Goal: Information Seeking & Learning: Find contact information

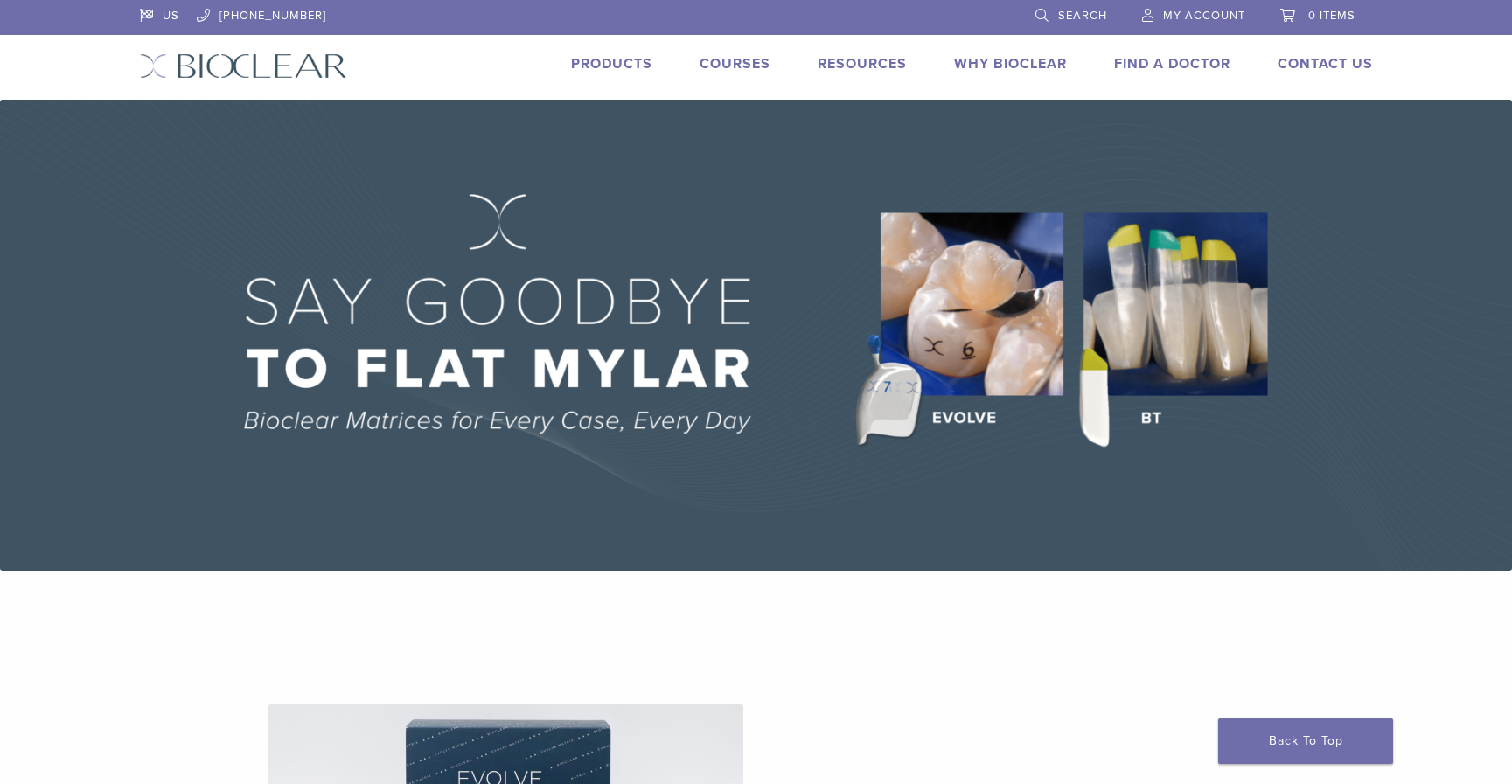
click at [1177, 63] on link "Find A Doctor" at bounding box center [1173, 64] width 117 height 18
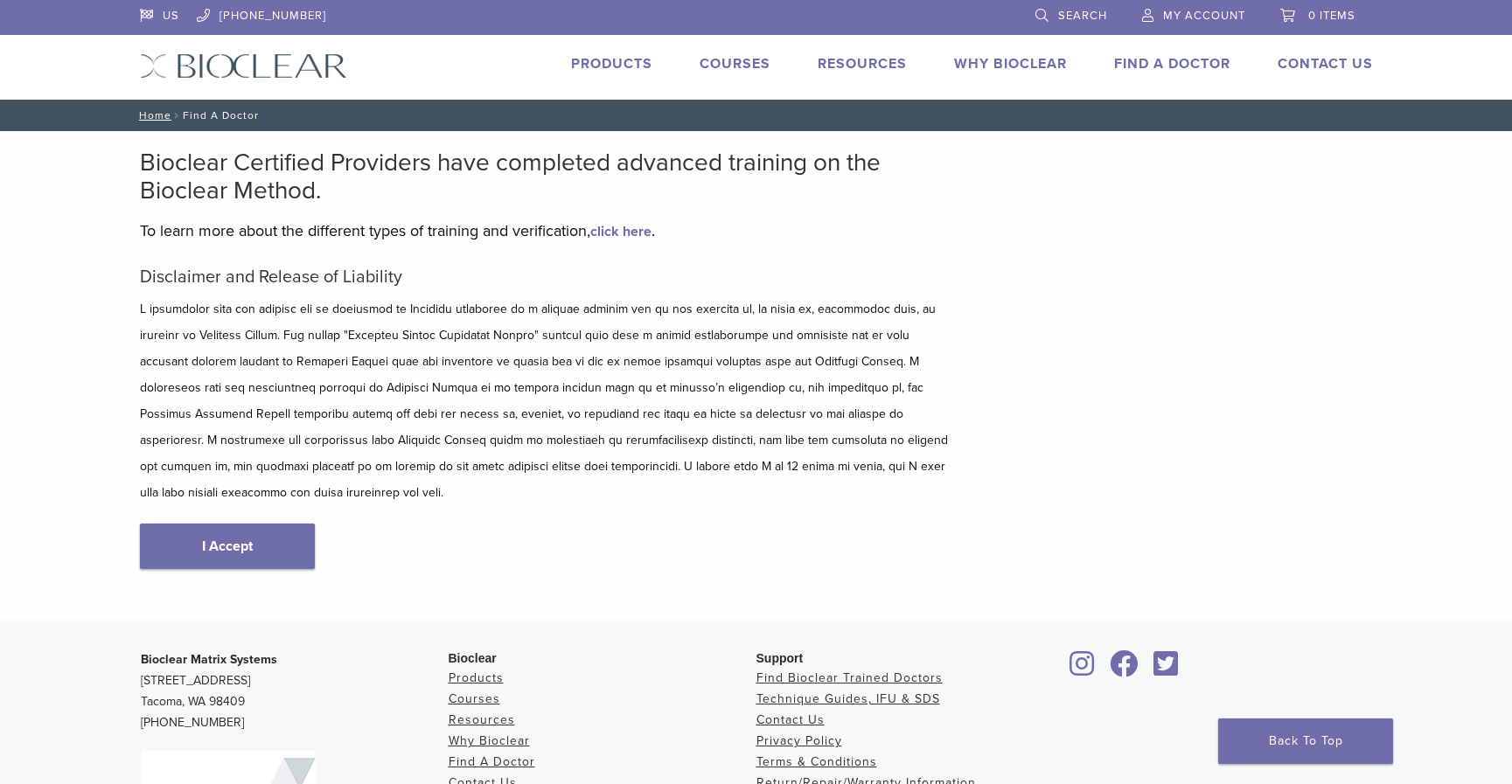
click at [267, 524] on link "I Accept" at bounding box center [228, 546] width 175 height 45
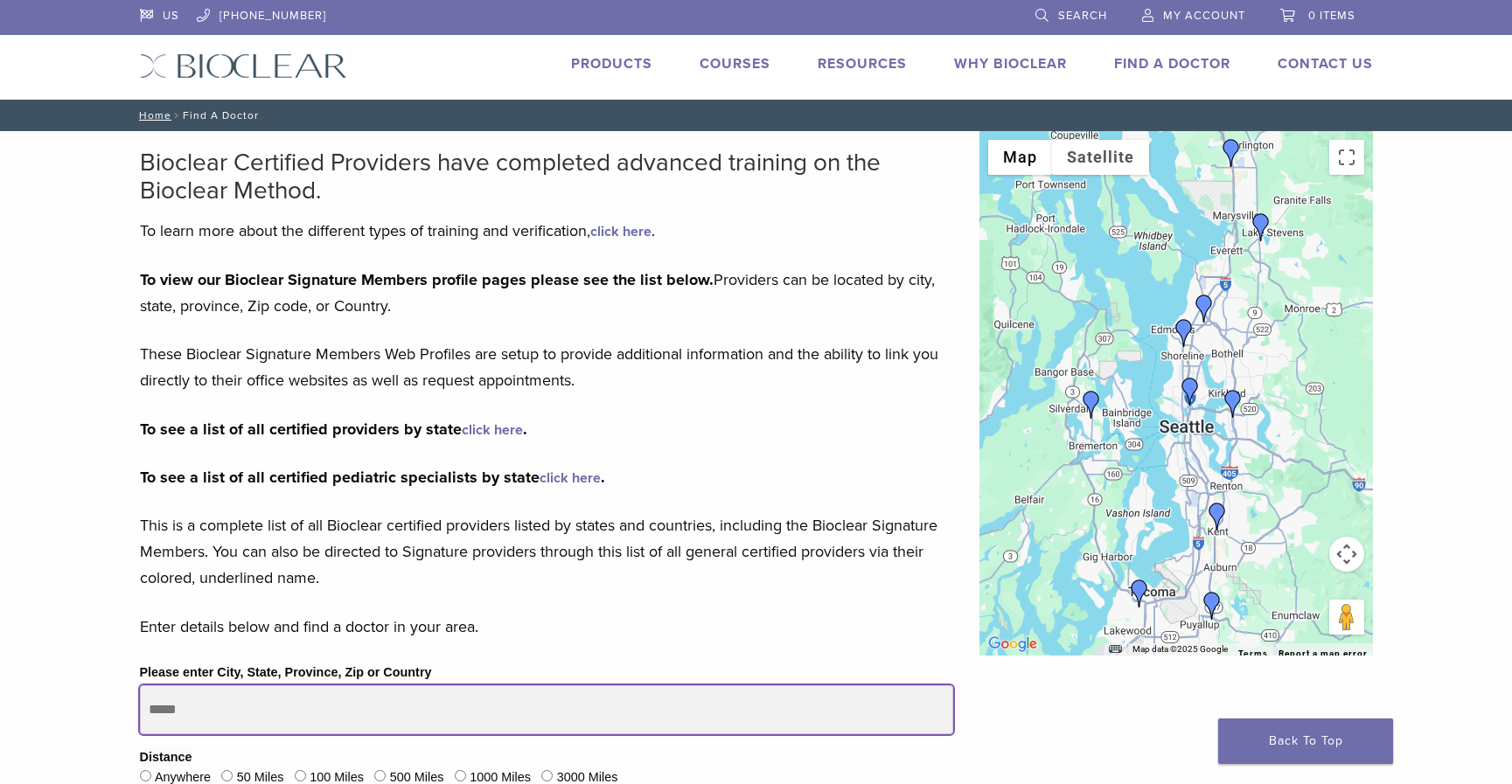
drag, startPoint x: 324, startPoint y: 713, endPoint x: 133, endPoint y: 711, distance: 191.0
click at [133, 711] on div "Please enter City, State, Province, Zip or Country Distance Anywhere 50 Miles 1…" at bounding box center [546, 762] width 840 height 201
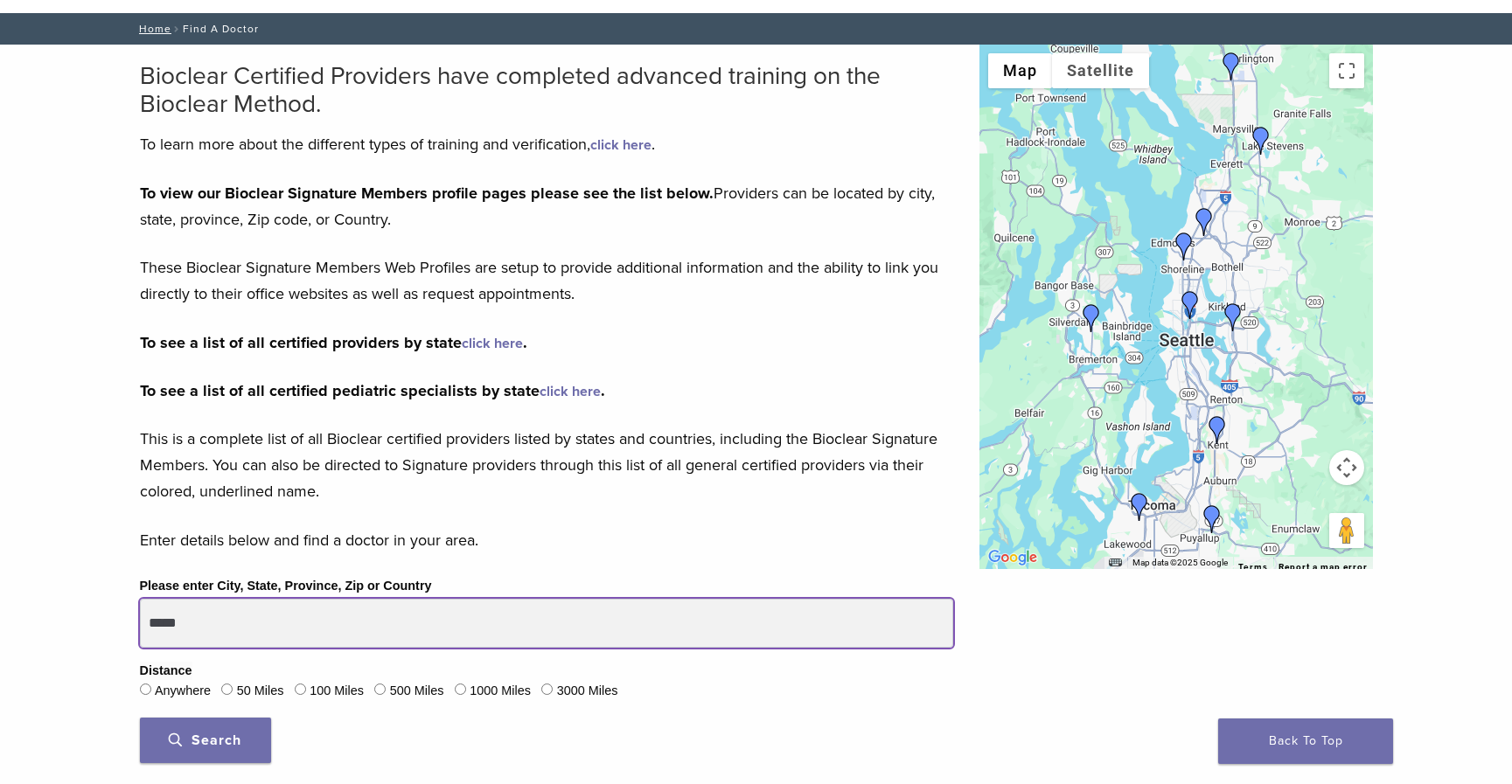
scroll to position [88, 0]
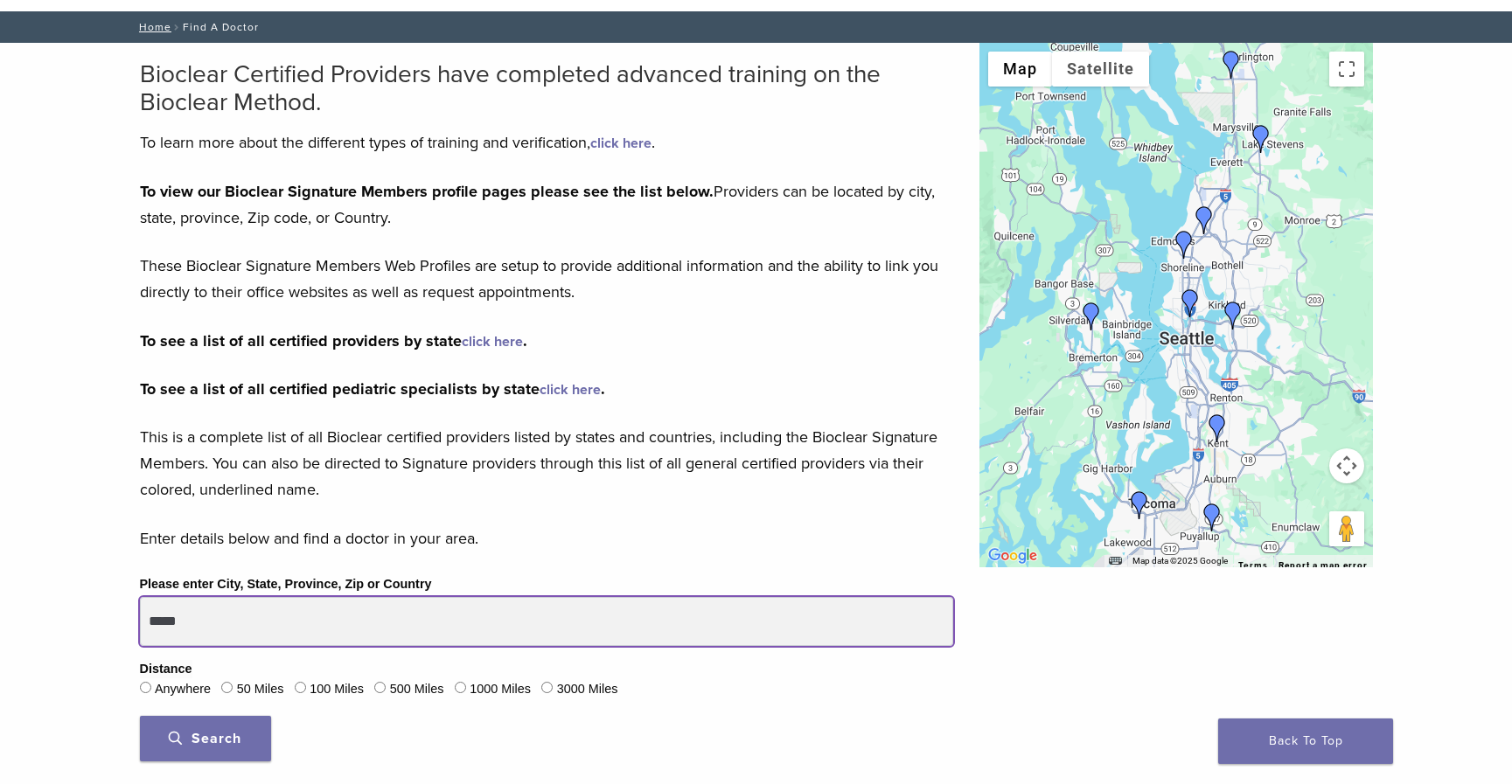
type input "*****"
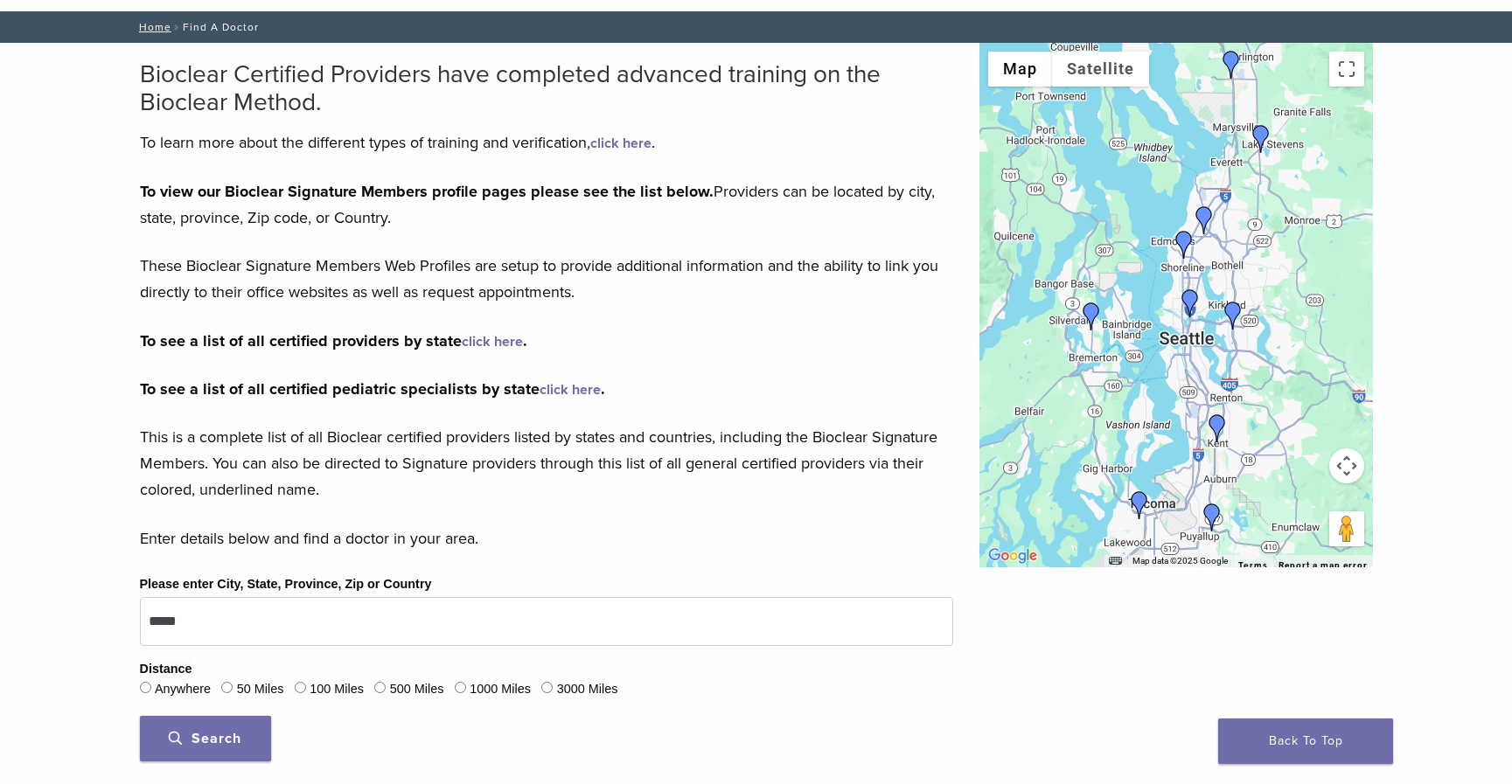
click at [222, 687] on fieldset "Distance Anywhere 50 Miles 100 Miles 500 Miles 1000 Miles 3000 Miles" at bounding box center [546, 681] width 813 height 42
click at [244, 744] on button "Search" at bounding box center [206, 739] width 132 height 45
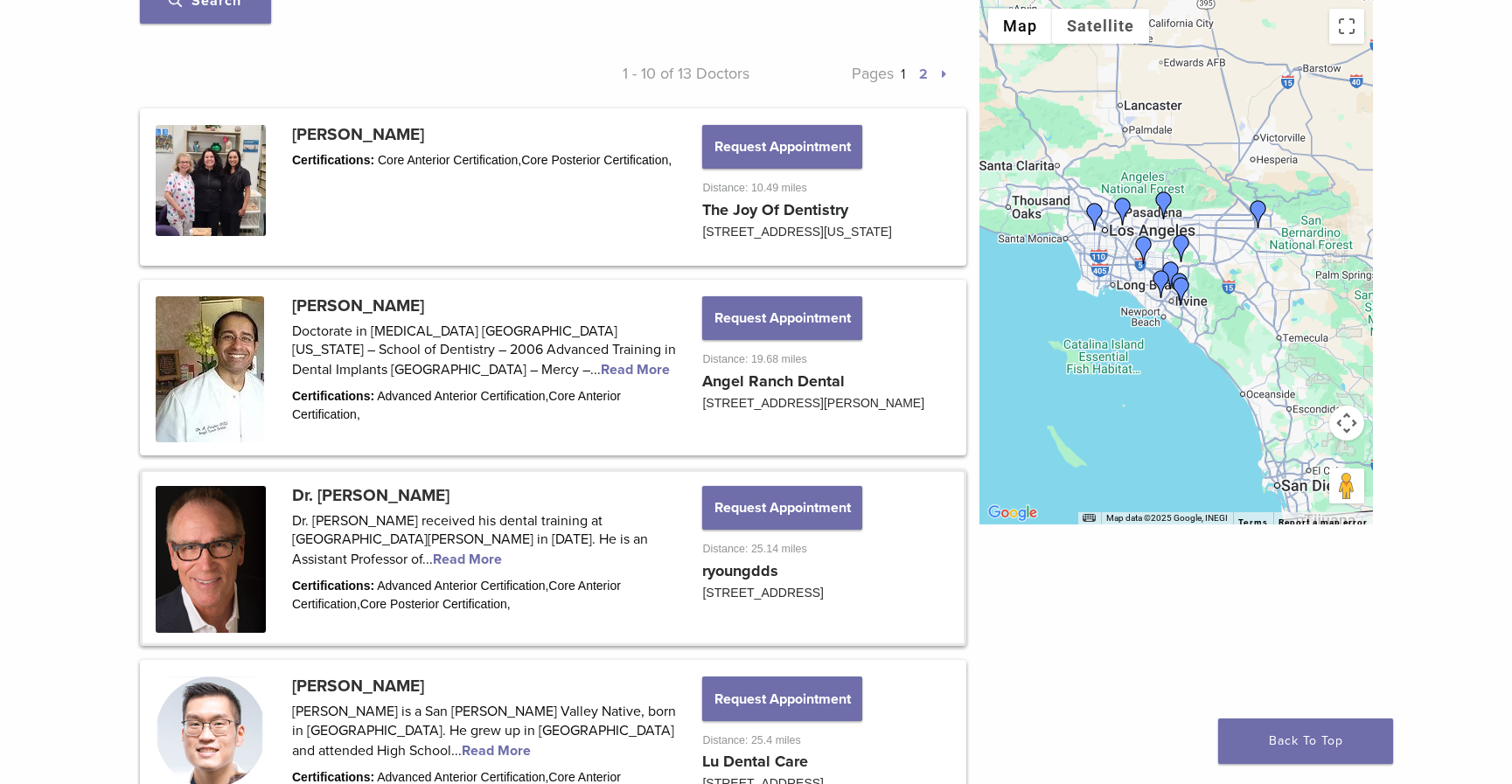
scroll to position [807, 0]
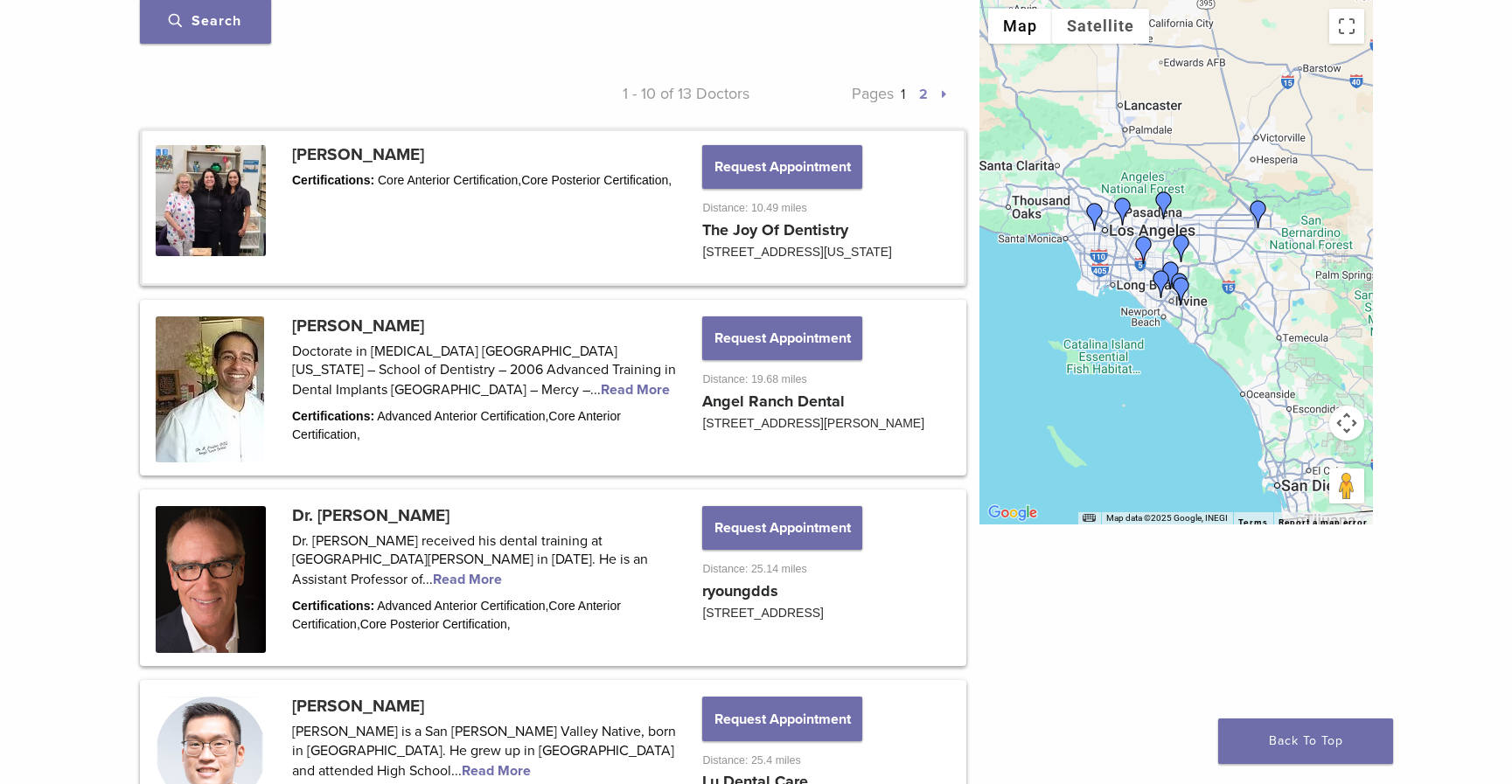
click at [209, 184] on link at bounding box center [553, 208] width 821 height 152
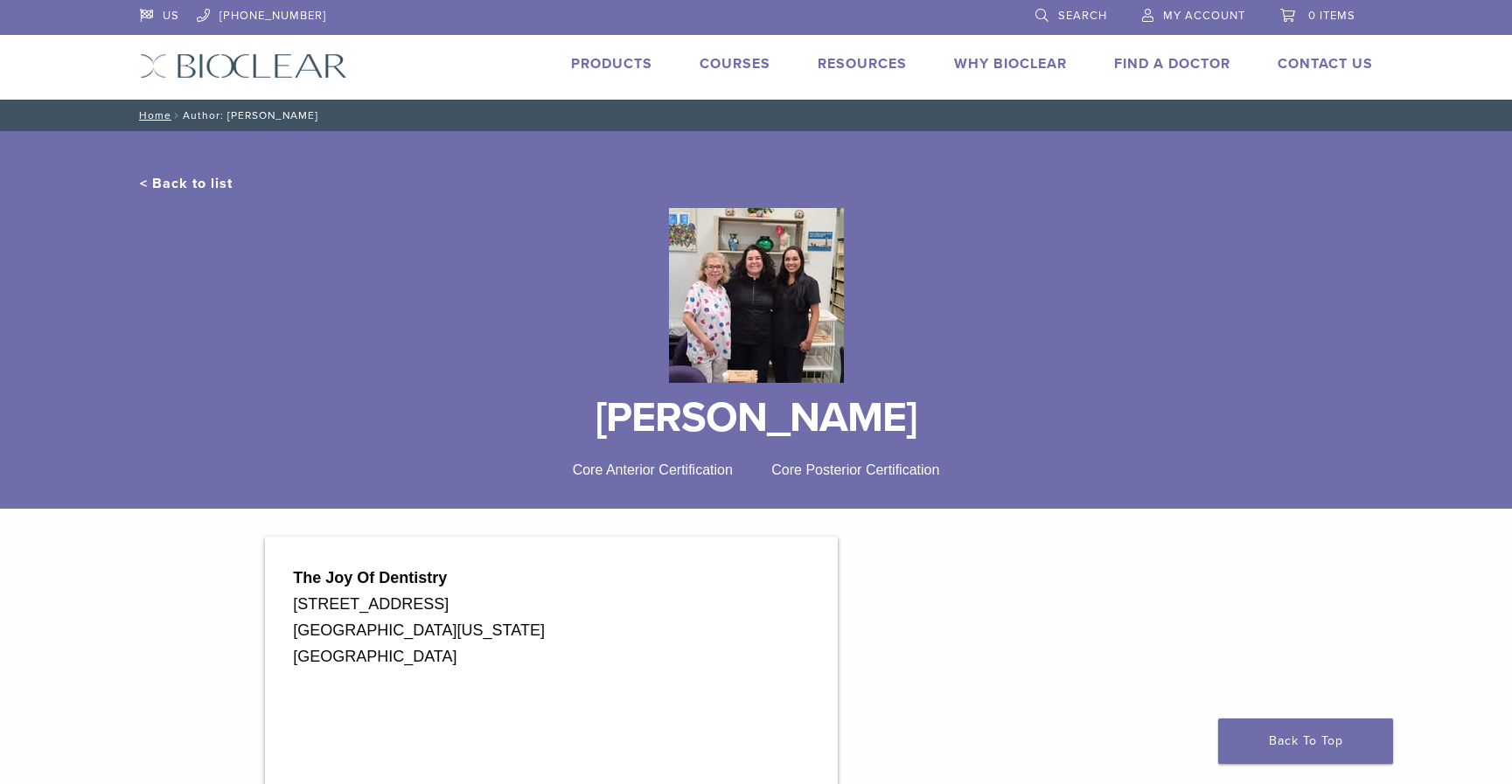
click at [180, 183] on link "< Back to list" at bounding box center [186, 183] width 93 height 18
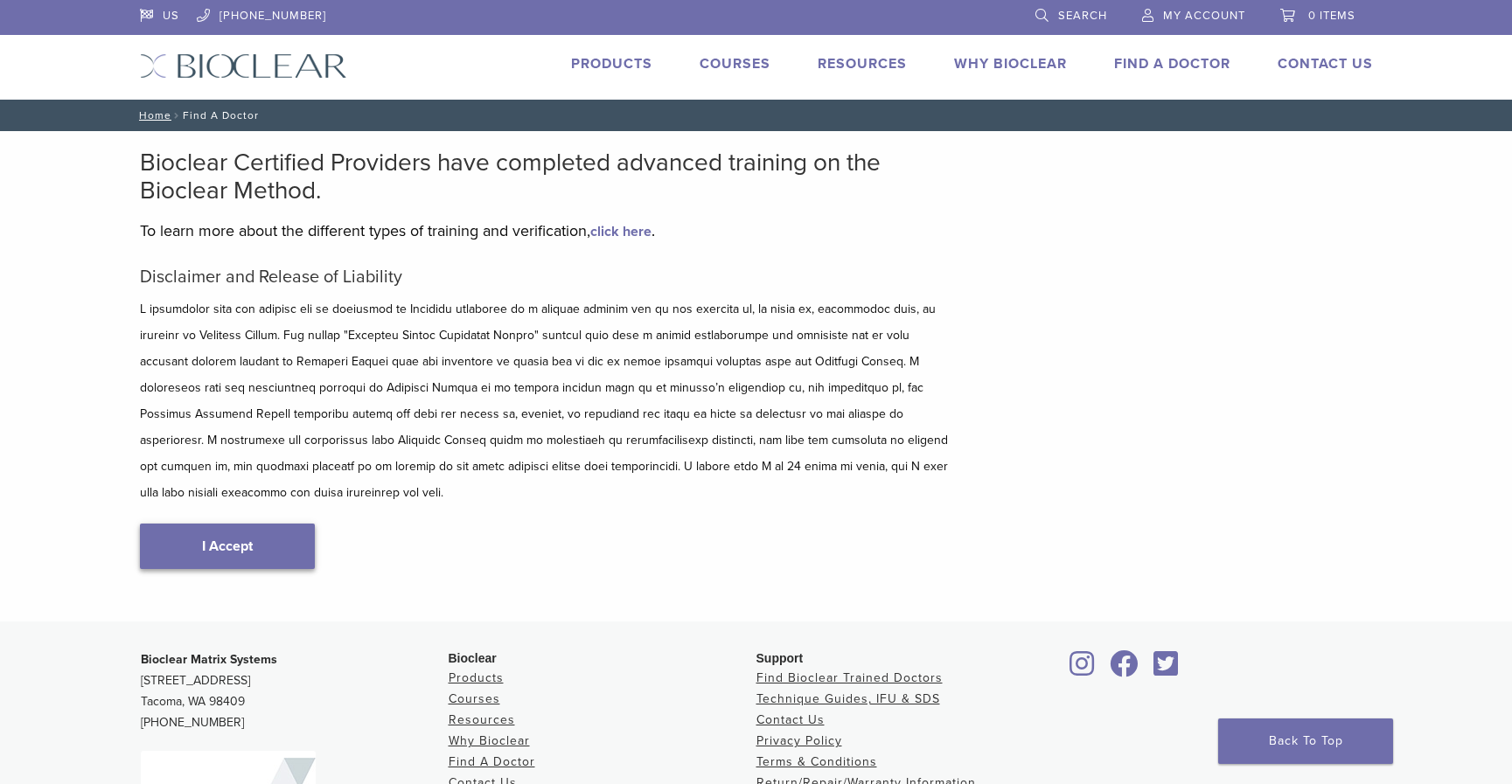
click at [277, 524] on link "I Accept" at bounding box center [228, 546] width 175 height 45
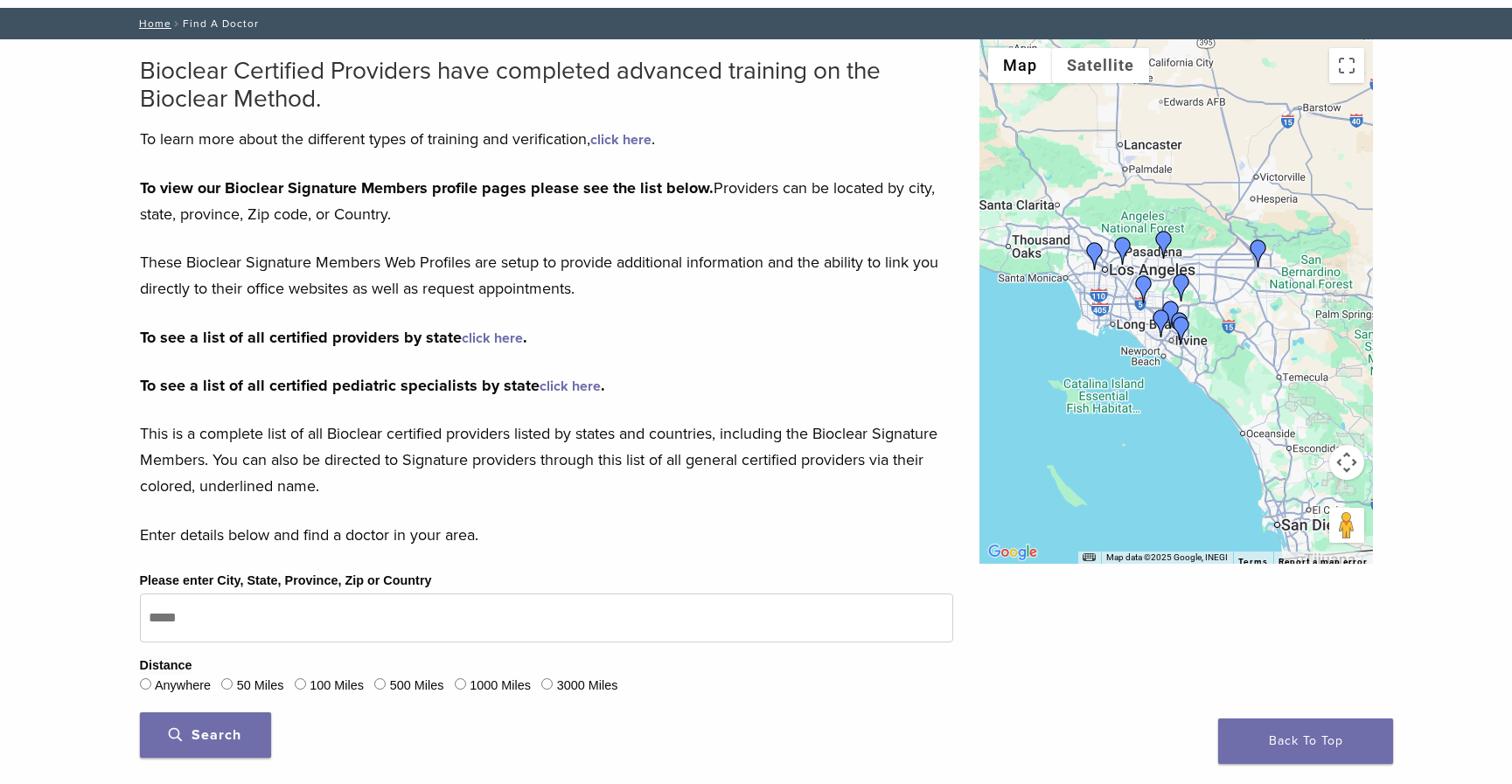
scroll to position [95, 0]
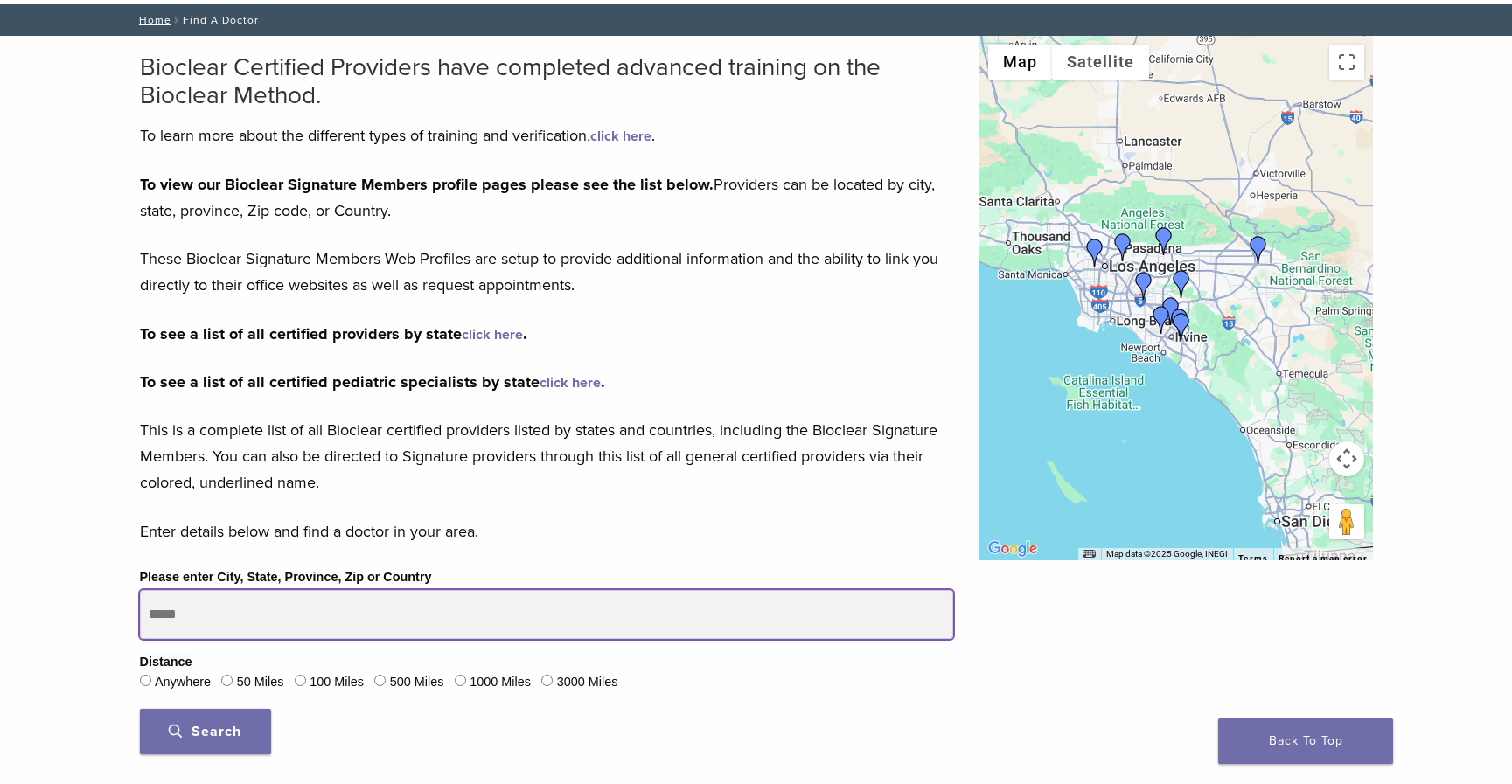
drag, startPoint x: 220, startPoint y: 612, endPoint x: 124, endPoint y: 609, distance: 96.0
type input "*****"
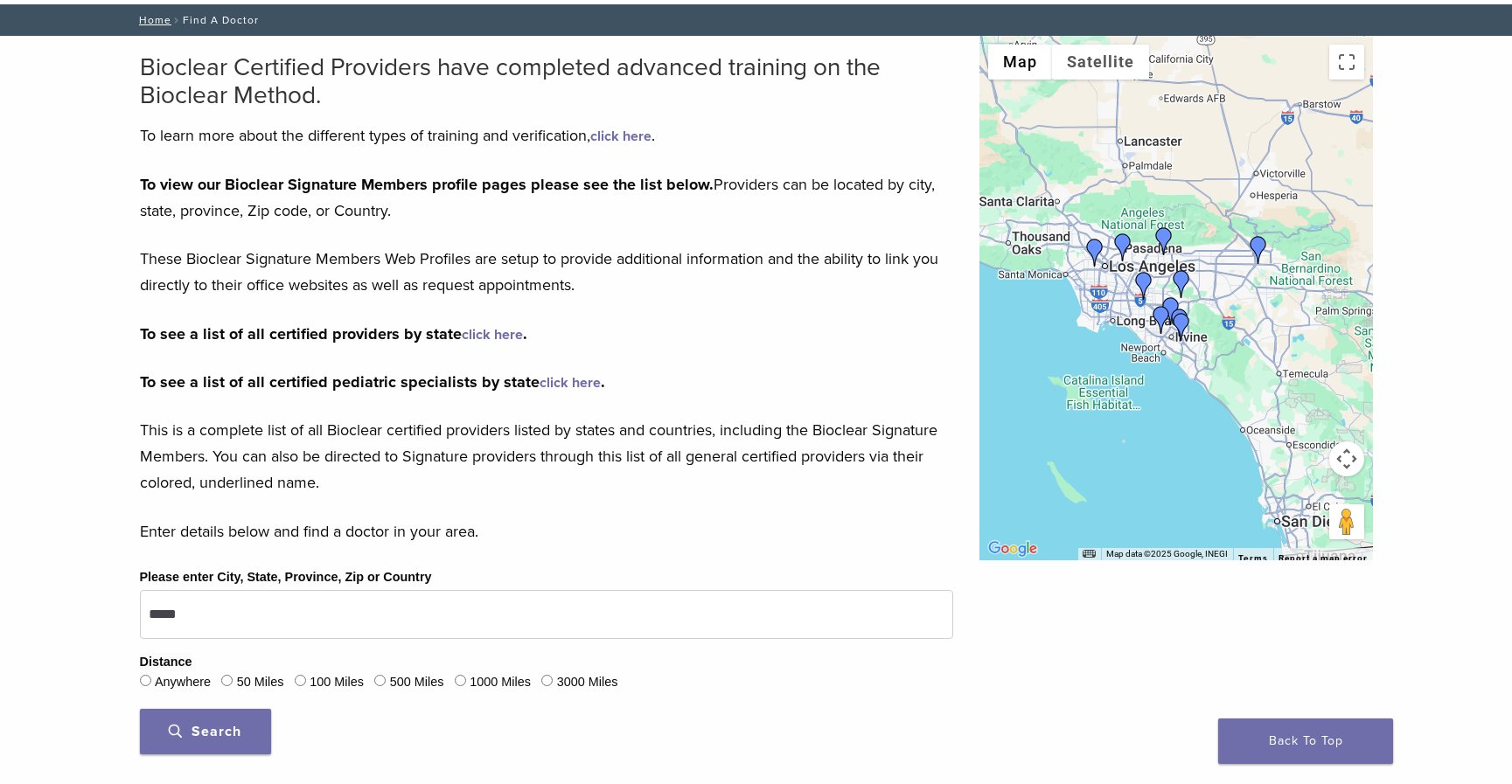
click at [228, 728] on span "Search" at bounding box center [205, 731] width 72 height 18
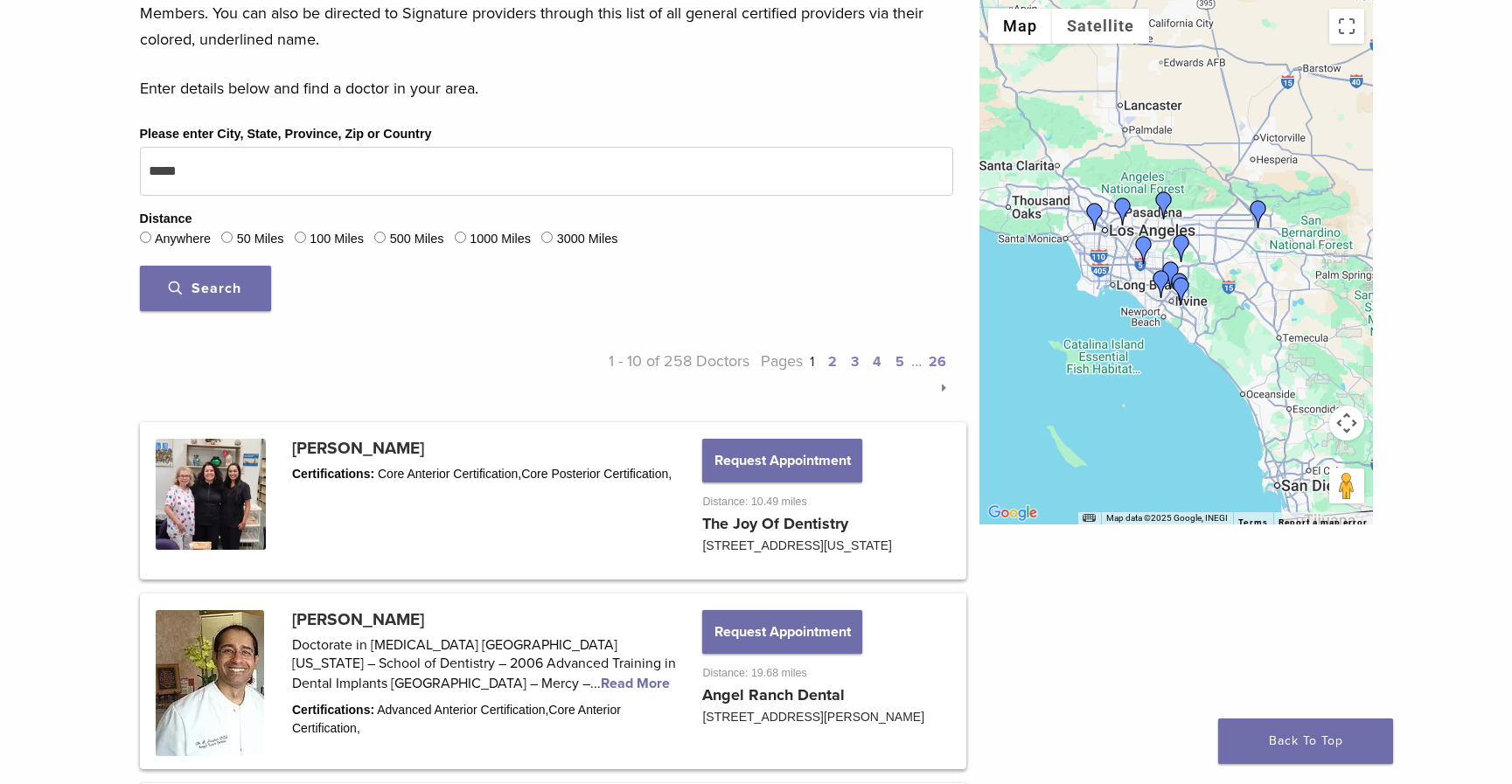
scroll to position [582, 0]
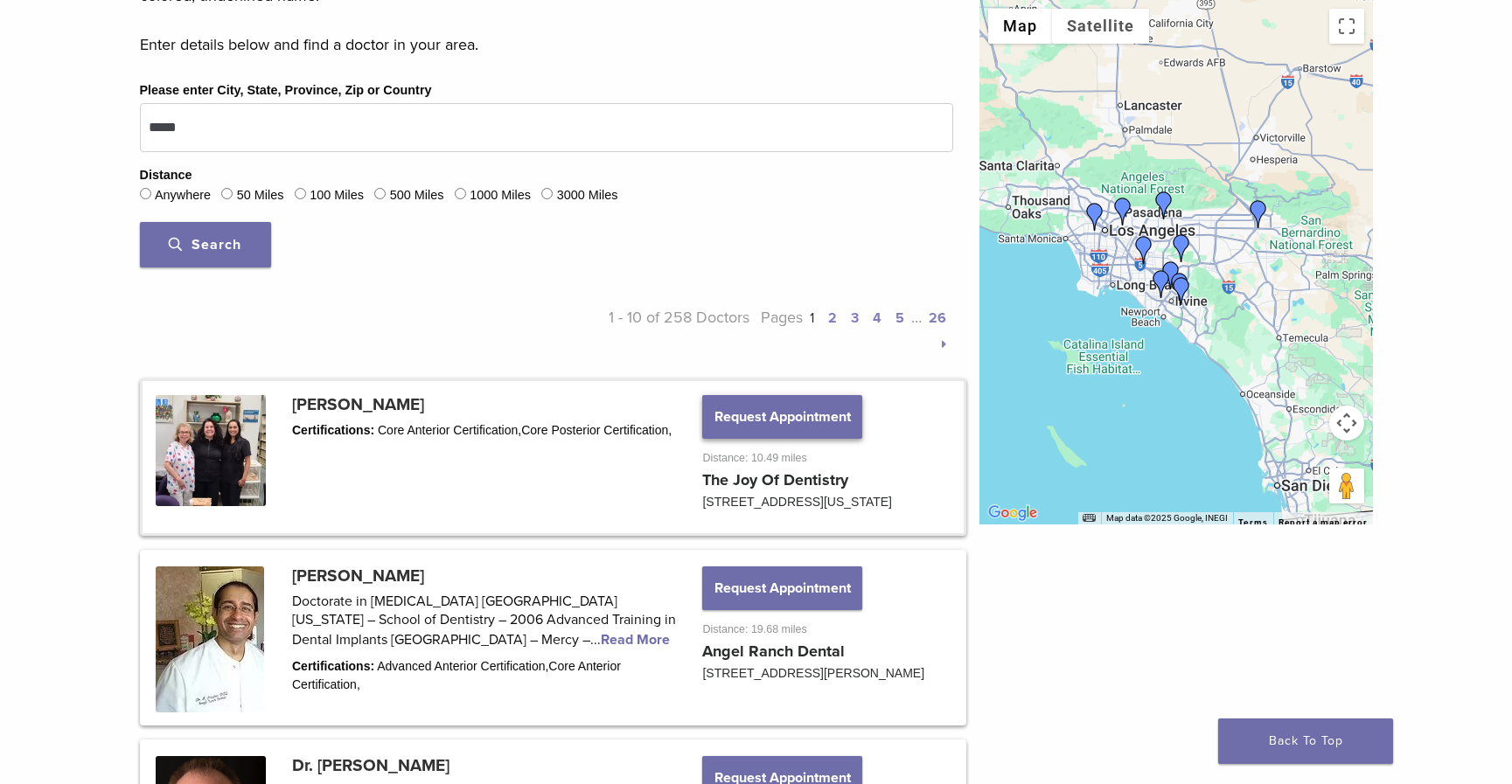
click at [746, 415] on button "Request Appointment" at bounding box center [781, 416] width 159 height 44
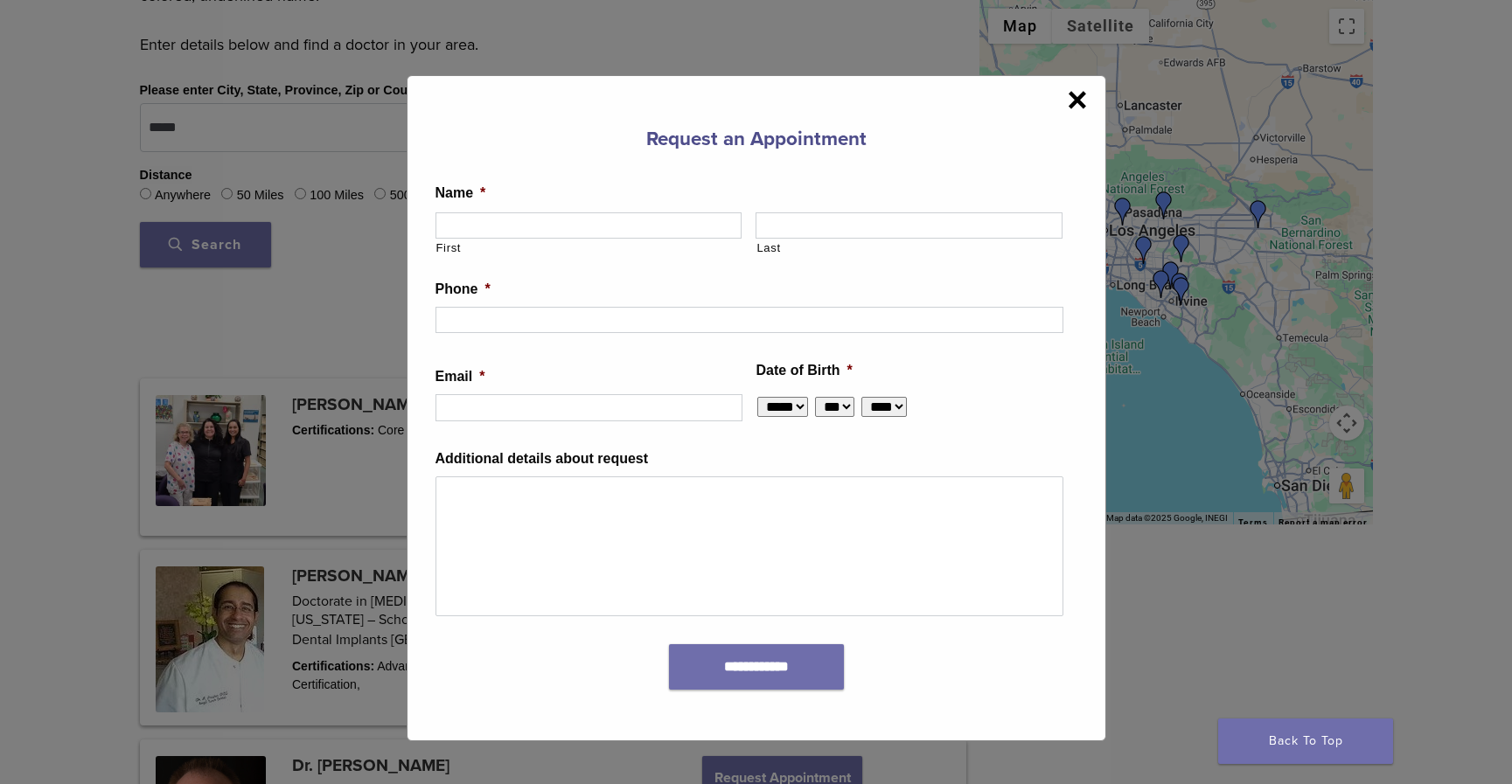
click at [1069, 101] on span "×" at bounding box center [1077, 99] width 20 height 35
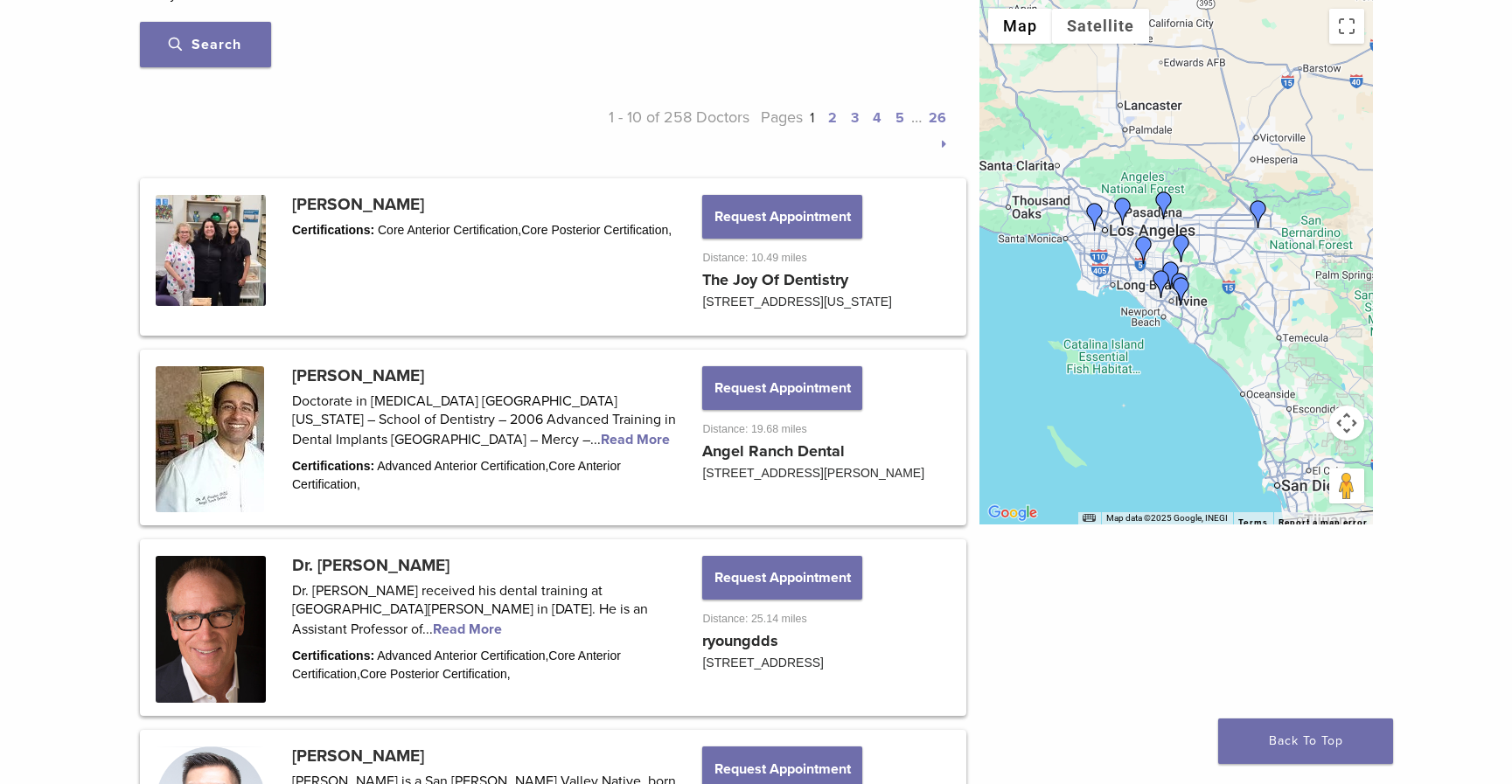
scroll to position [786, 0]
